Goal: Information Seeking & Learning: Check status

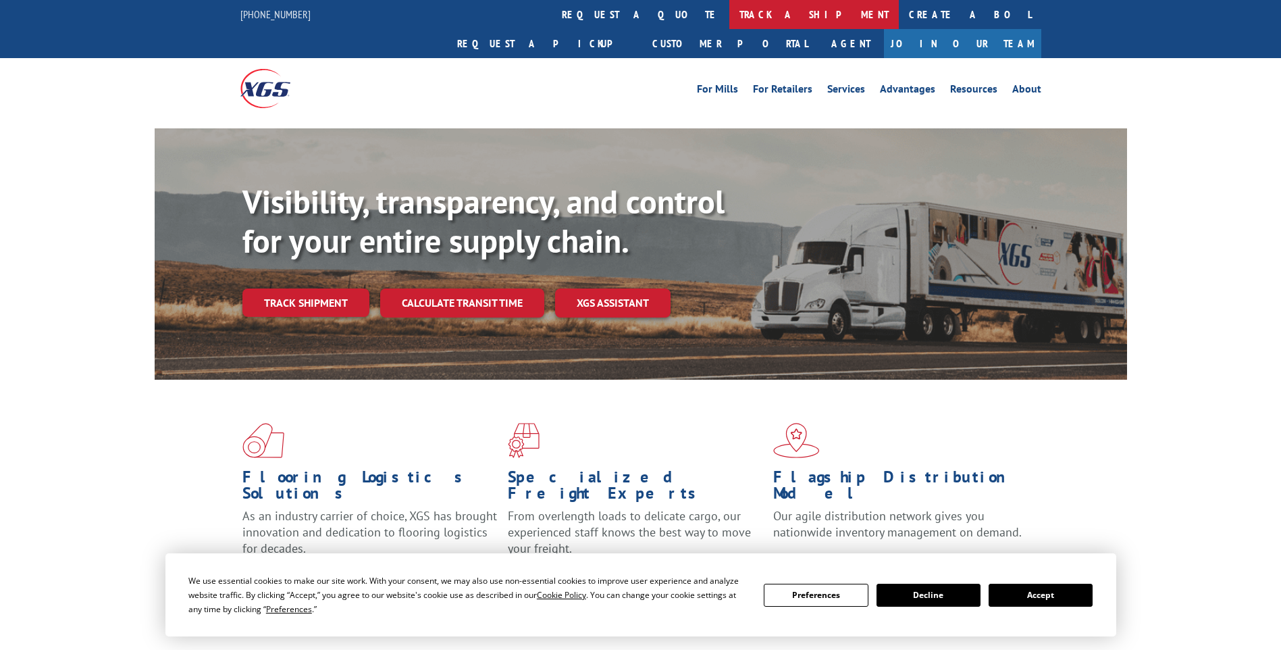
click at [730, 14] on link "track a shipment" at bounding box center [815, 14] width 170 height 29
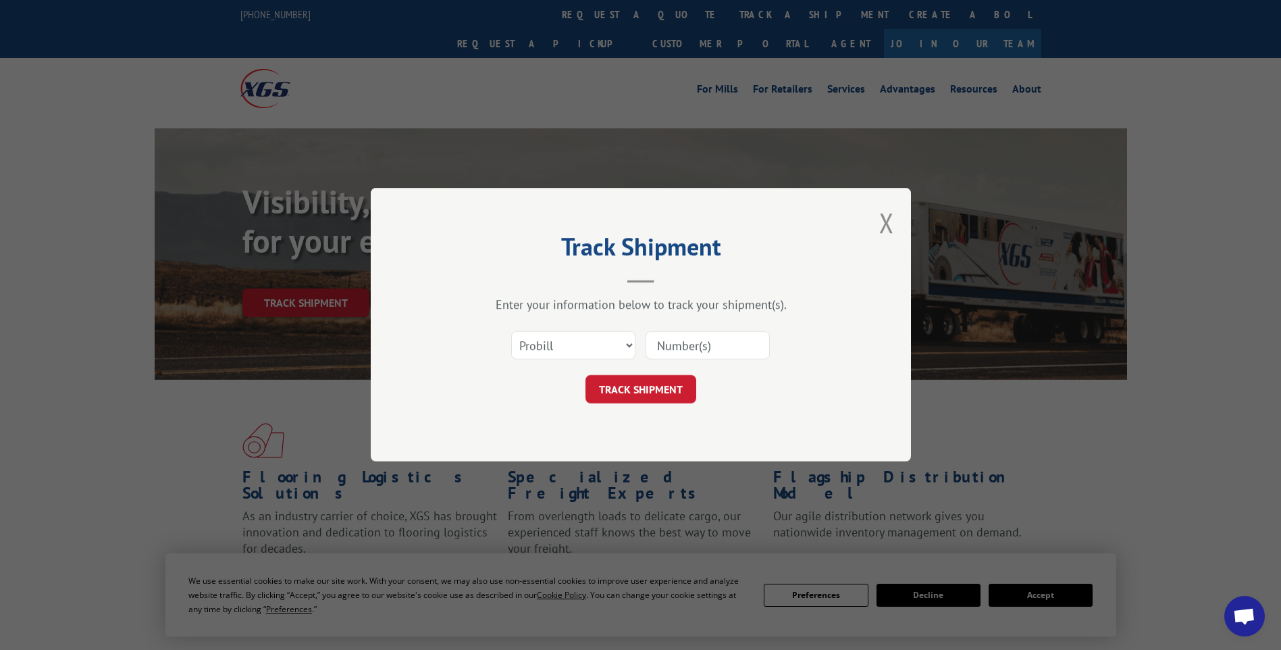
click at [681, 345] on input at bounding box center [708, 346] width 124 height 28
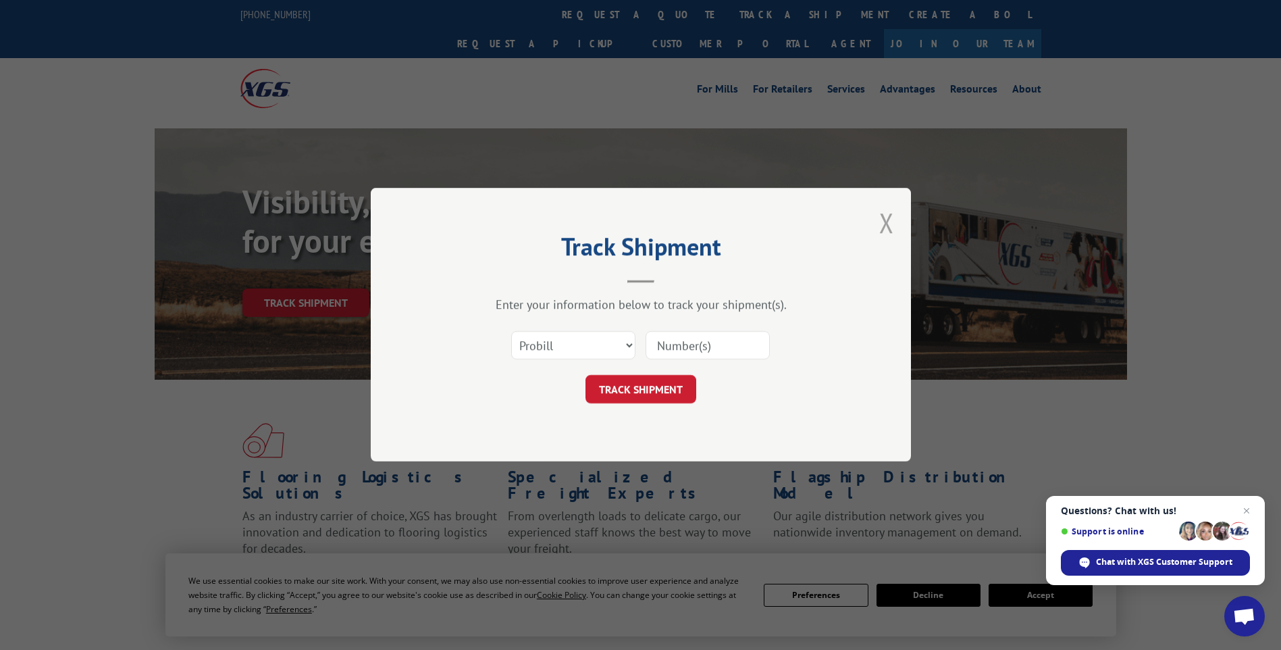
click at [891, 222] on button "Close modal" at bounding box center [887, 223] width 15 height 36
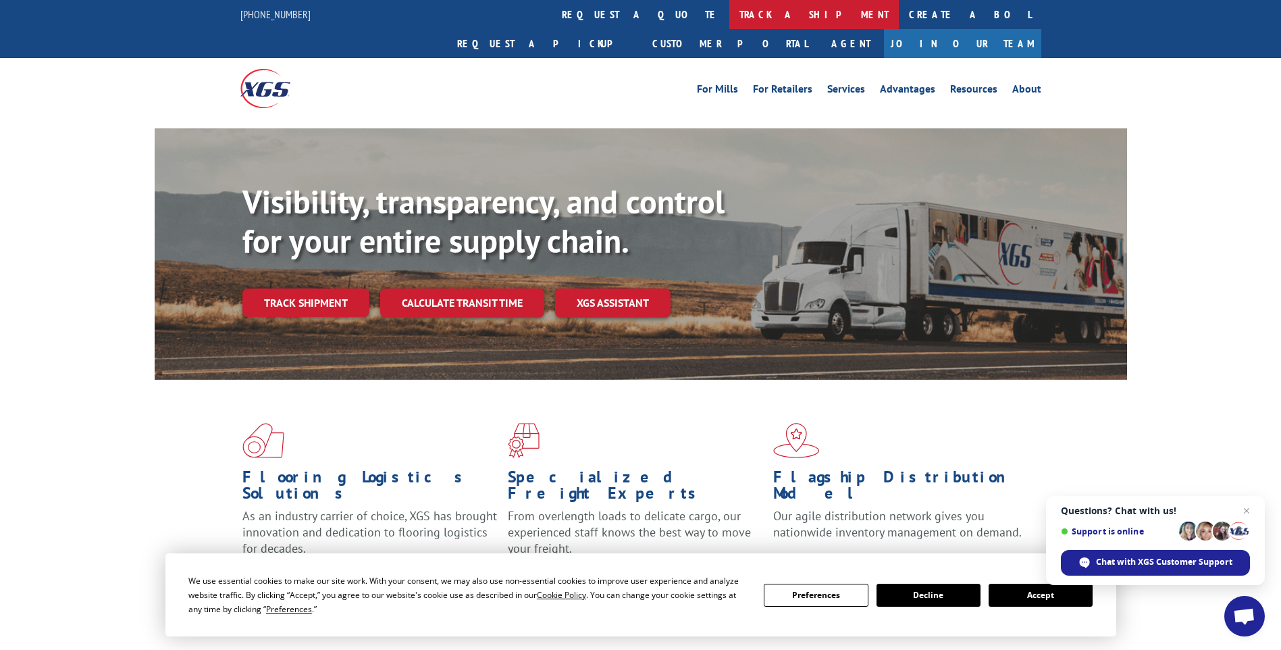
click at [730, 15] on link "track a shipment" at bounding box center [815, 14] width 170 height 29
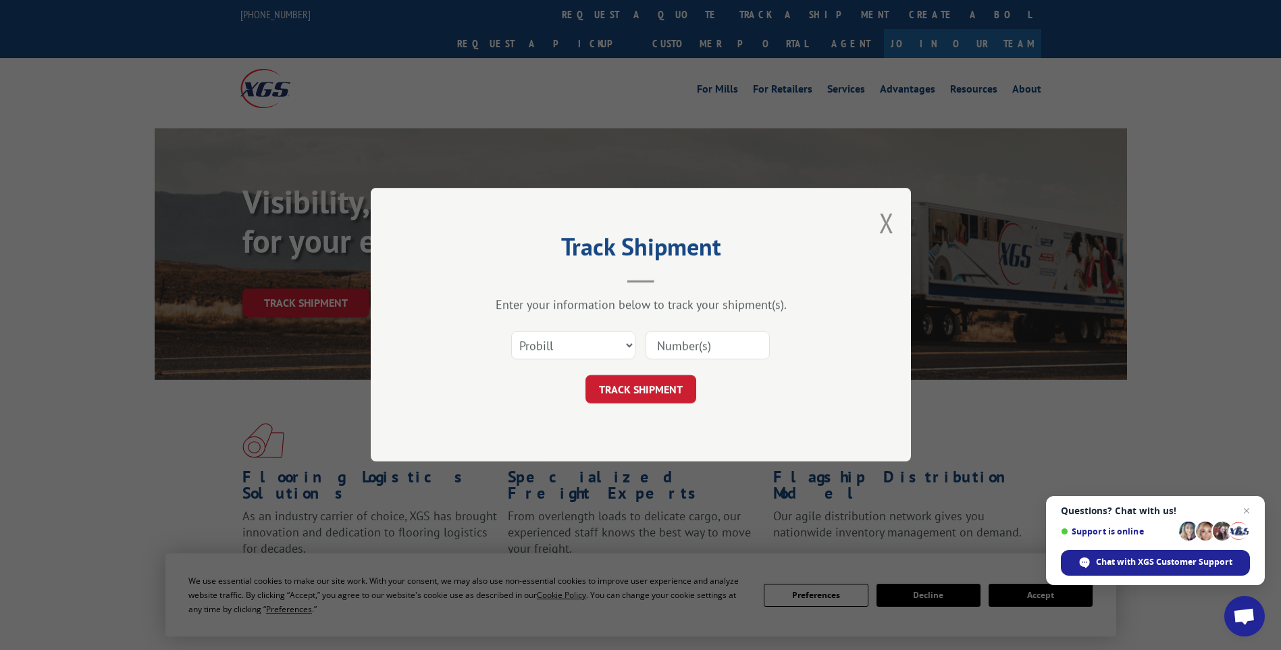
click at [678, 342] on input at bounding box center [708, 346] width 124 height 28
type input "17496454"
click at [667, 387] on button "TRACK SHIPMENT" at bounding box center [641, 390] width 111 height 28
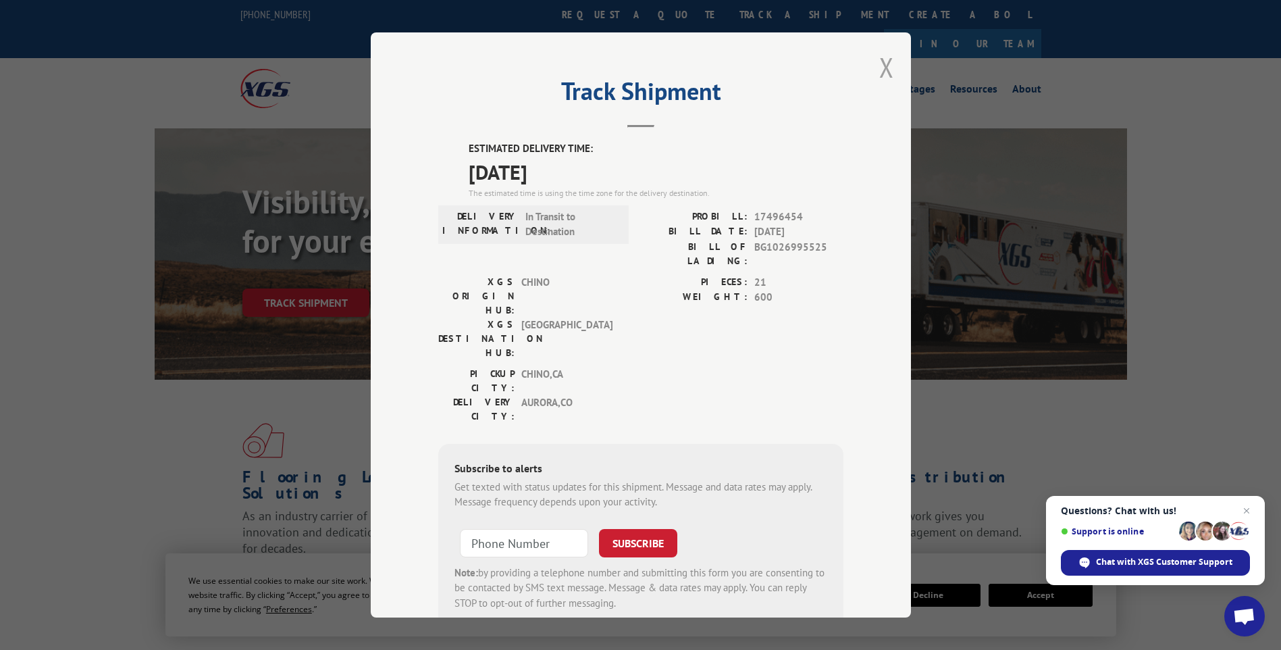
click at [888, 66] on button "Close modal" at bounding box center [887, 67] width 15 height 36
